Goal: Obtain resource: Download file/media

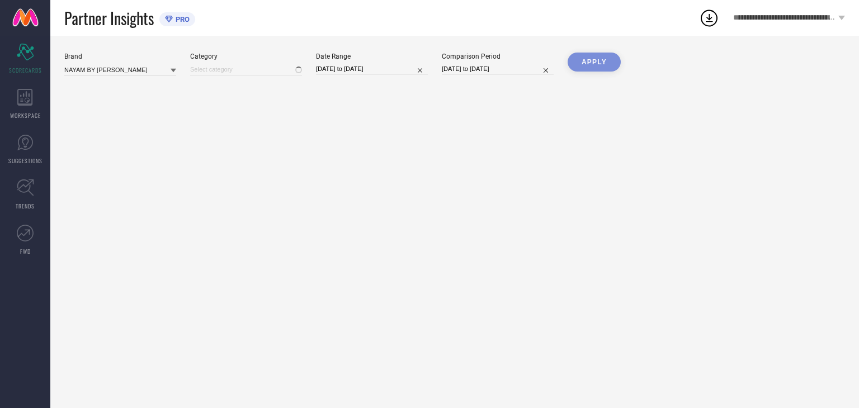
type input "All"
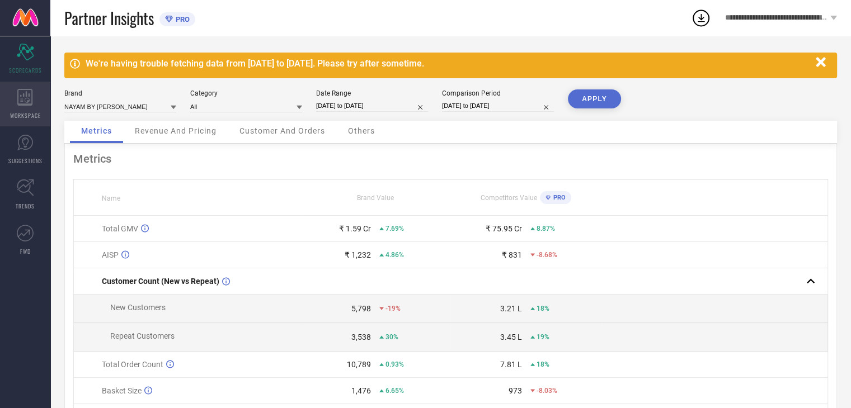
click at [26, 117] on span "WORKSPACE" at bounding box center [25, 115] width 31 height 8
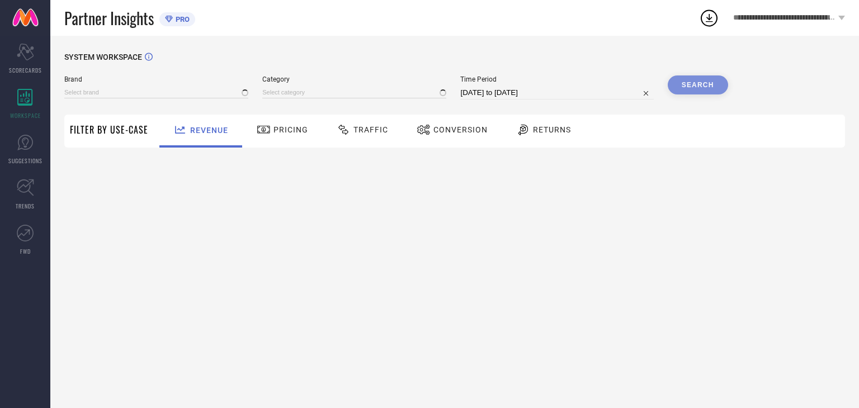
type input "NAYAM BY [PERSON_NAME]"
type input "All"
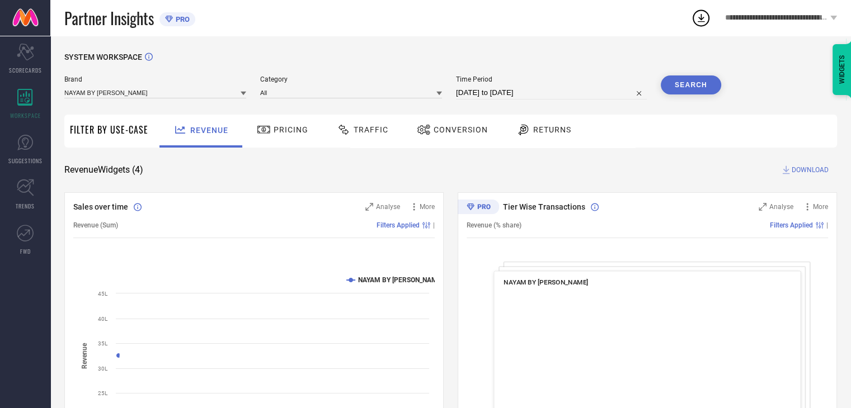
click at [365, 130] on span "Traffic" at bounding box center [371, 129] width 35 height 9
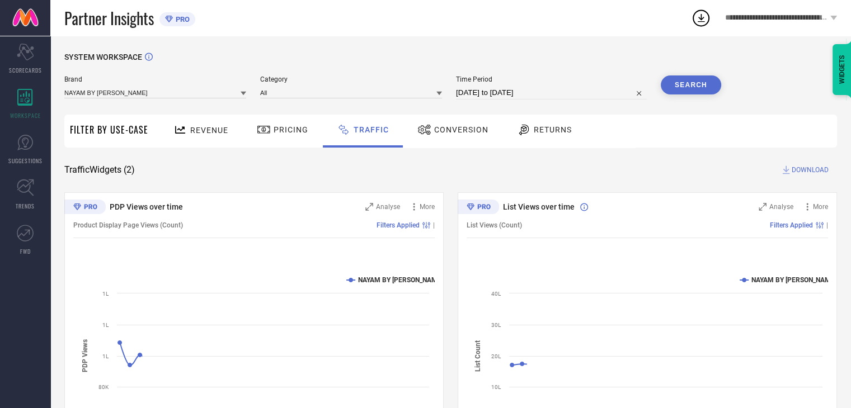
click at [548, 88] on input "[DATE] to [DATE]" at bounding box center [551, 92] width 191 height 13
select select "6"
select select "2025"
select select "7"
select select "2025"
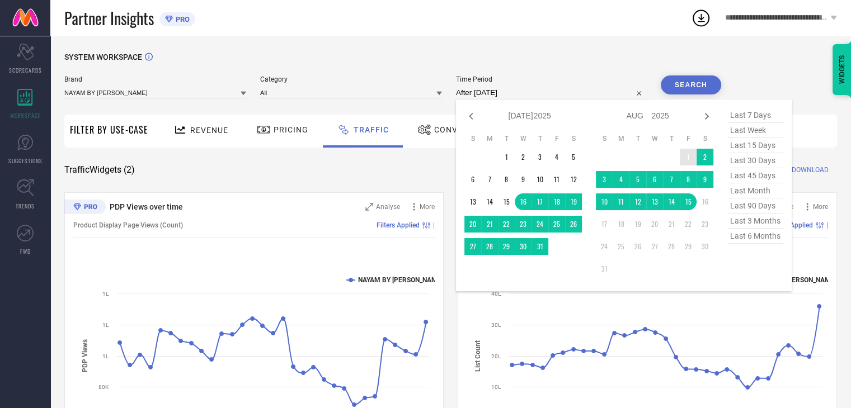
click at [682, 157] on td "1" at bounding box center [688, 157] width 17 height 17
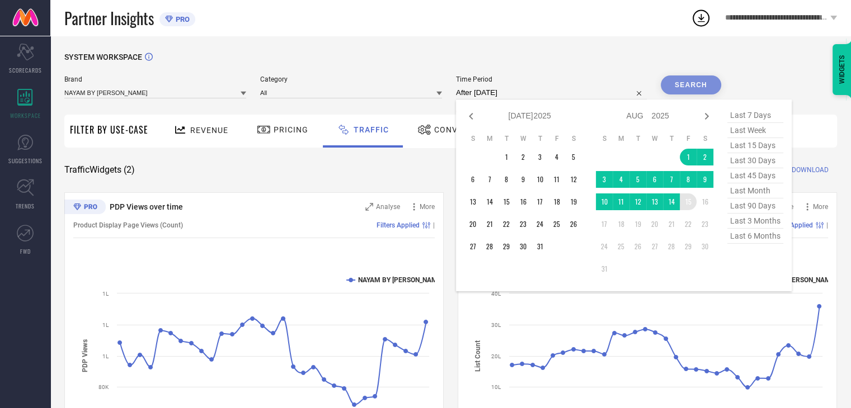
type input "[DATE] to [DATE]"
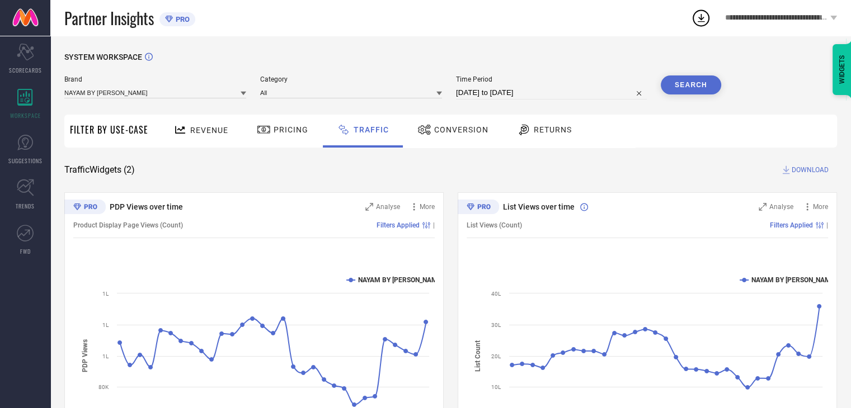
click at [696, 83] on button "Search" at bounding box center [691, 85] width 60 height 19
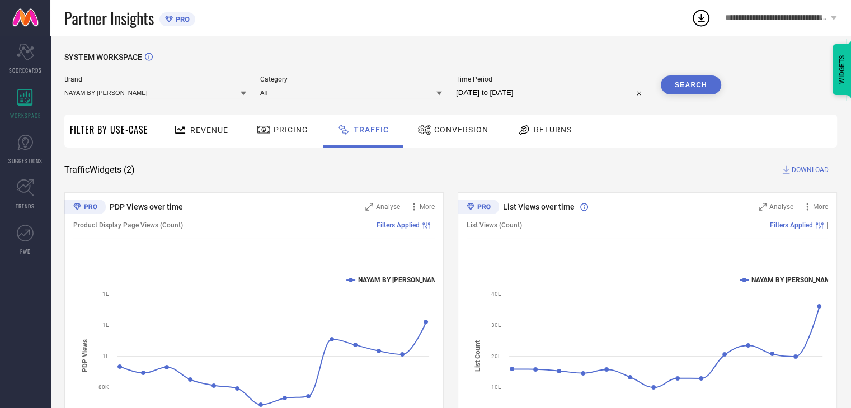
click at [818, 172] on span "DOWNLOAD" at bounding box center [809, 169] width 37 height 11
